Goal: Transaction & Acquisition: Purchase product/service

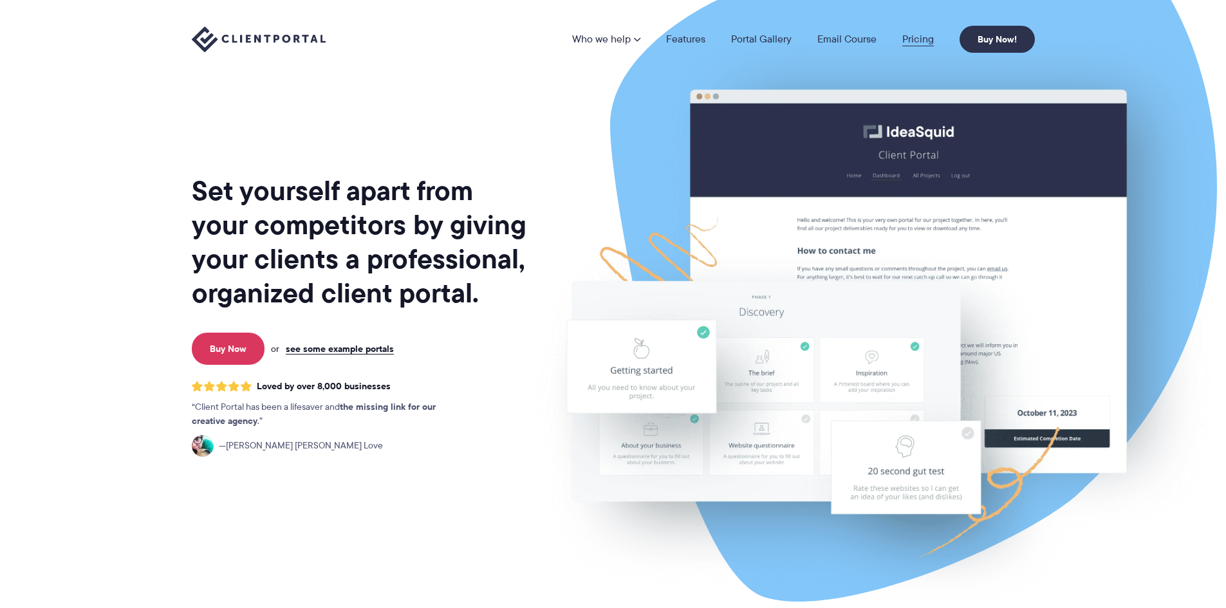
click at [911, 36] on link "Pricing" at bounding box center [918, 39] width 32 height 10
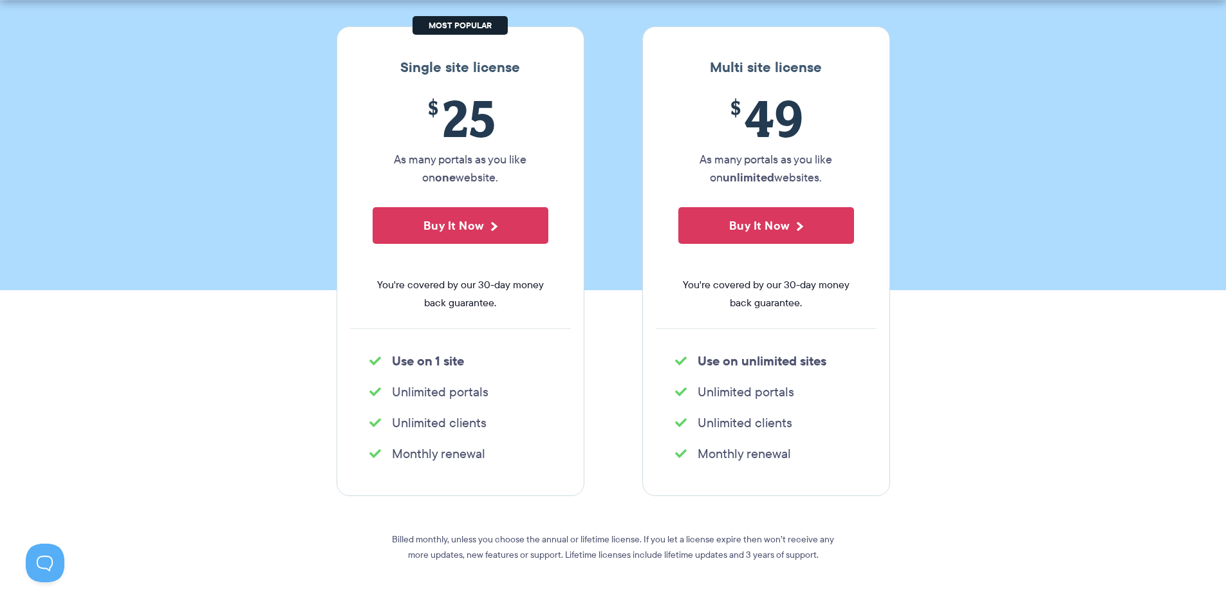
scroll to position [257, 0]
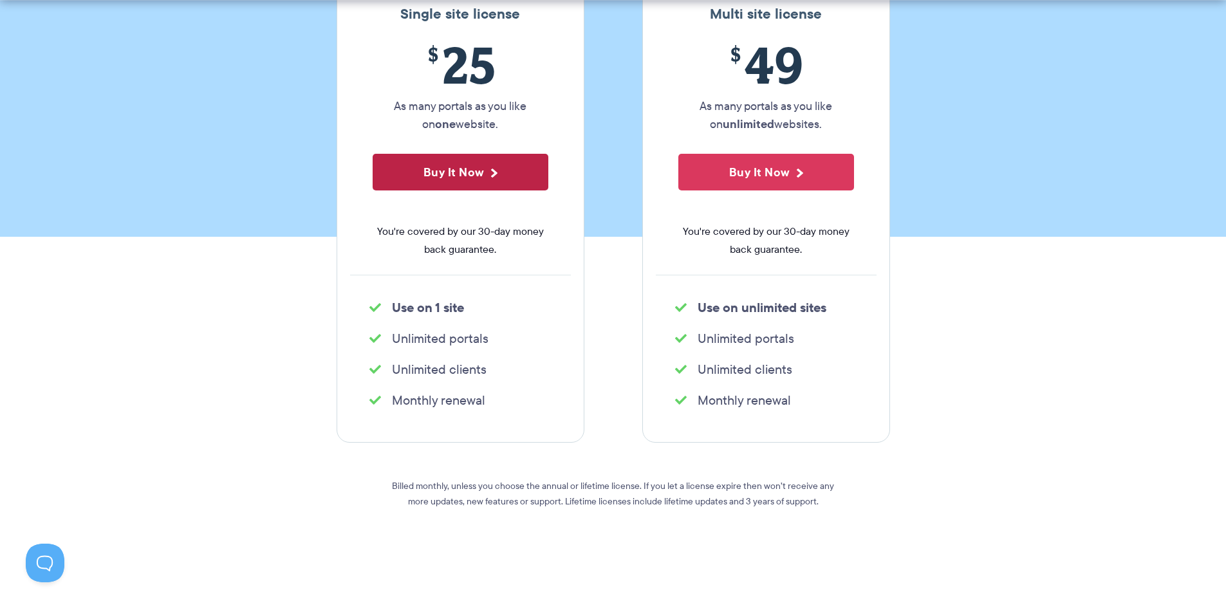
click at [481, 183] on button "Buy It Now" at bounding box center [461, 172] width 176 height 37
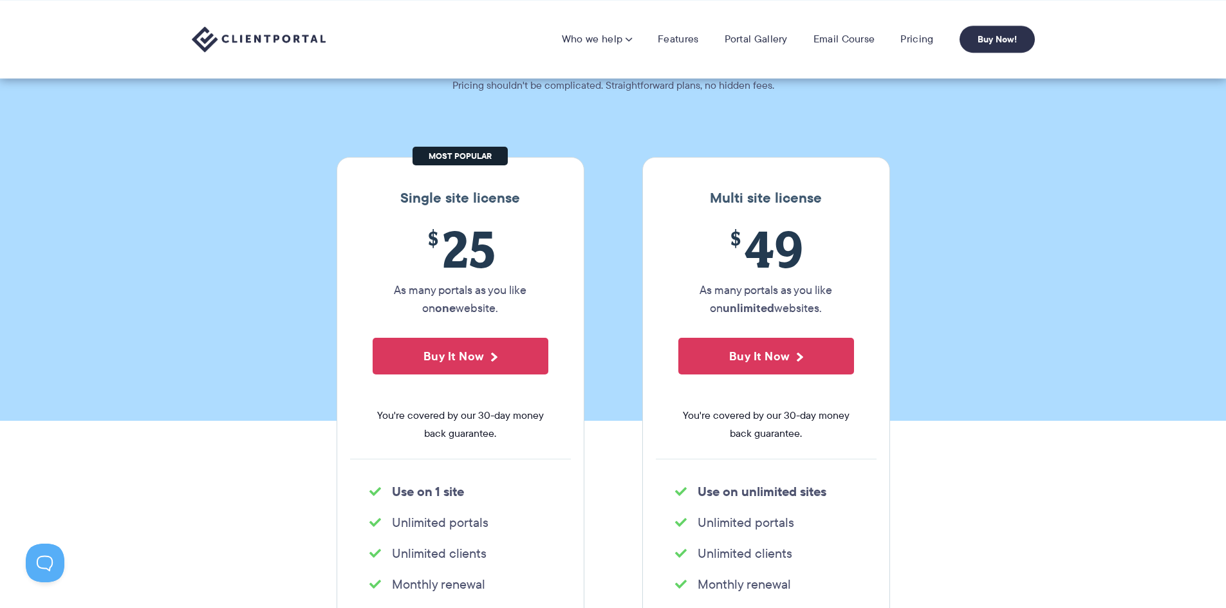
scroll to position [0, 0]
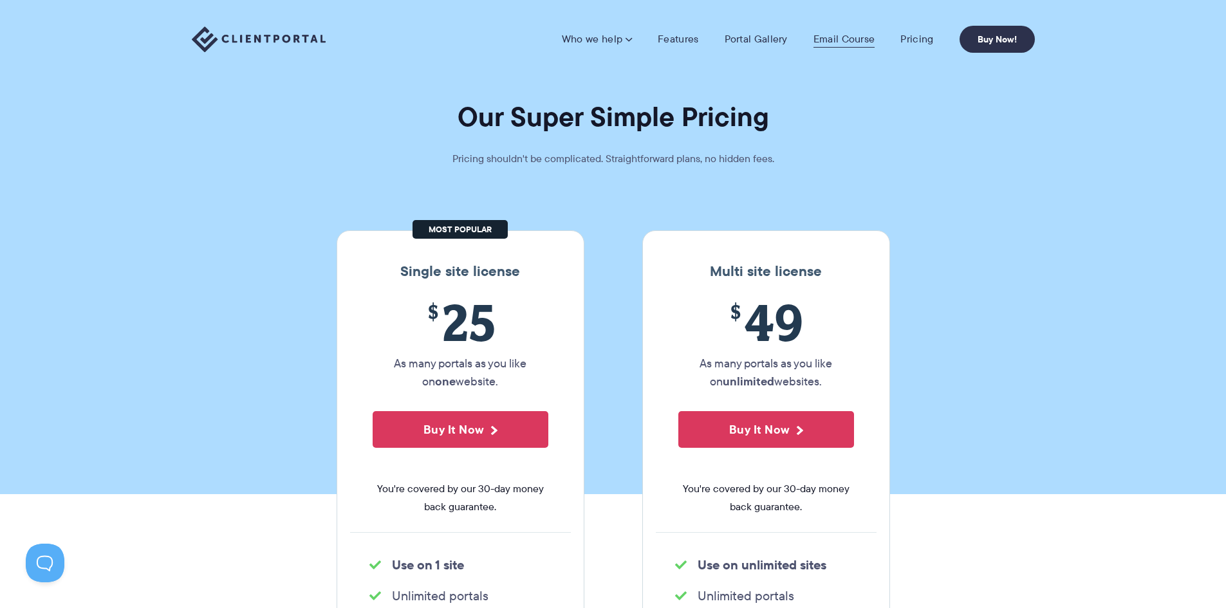
click at [857, 41] on link "Email Course" at bounding box center [845, 39] width 62 height 13
